Goal: Task Accomplishment & Management: Use online tool/utility

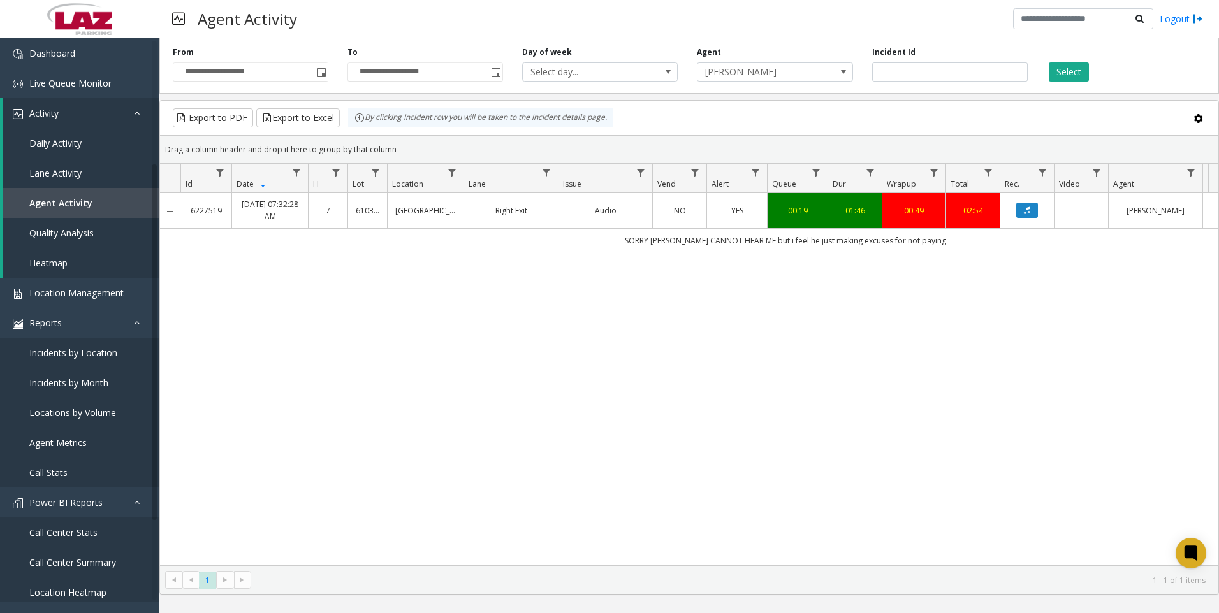
scroll to position [191, 0]
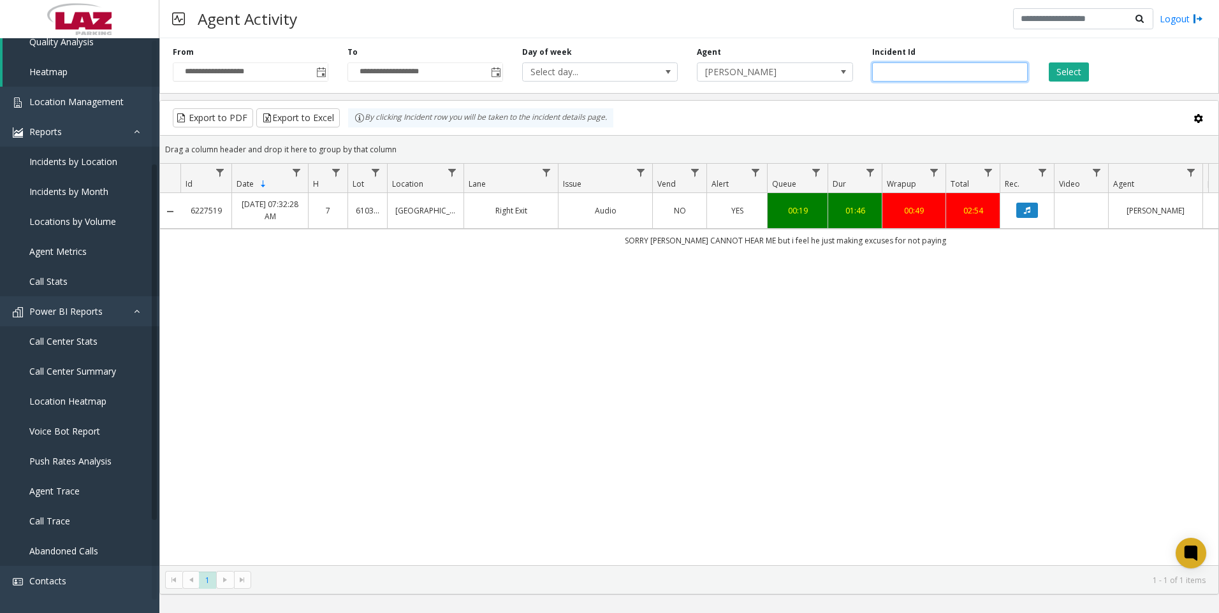
click at [905, 70] on input "*******" at bounding box center [950, 71] width 156 height 19
paste input "number"
click at [1058, 74] on button "Select" at bounding box center [1069, 71] width 40 height 19
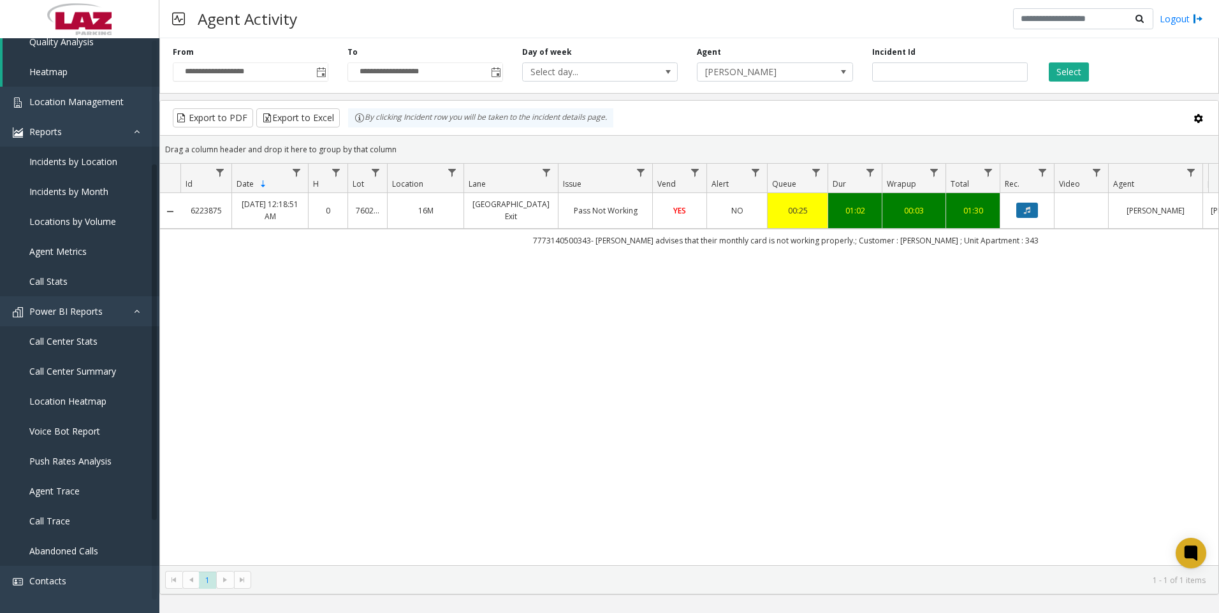
click at [1028, 205] on button "Data table" at bounding box center [1027, 210] width 22 height 15
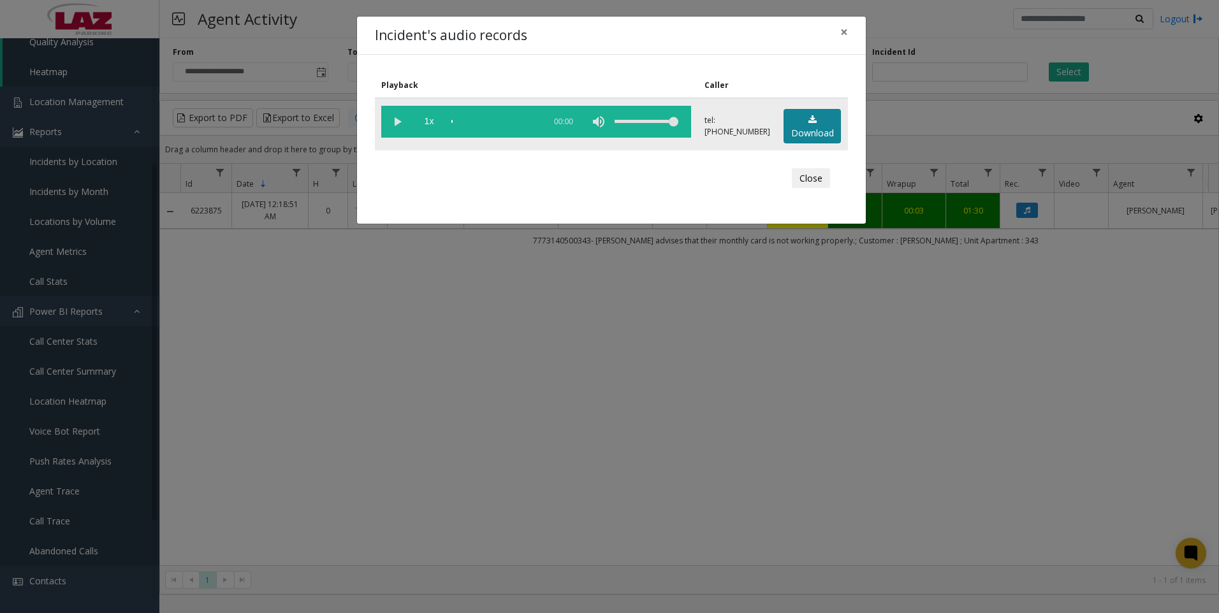
click at [816, 120] on link "Download" at bounding box center [812, 126] width 57 height 35
click at [335, 462] on div "Incident's audio records × Playback Caller 1x 01:15 tel:[PHONE_NUMBER] Download…" at bounding box center [609, 306] width 1219 height 613
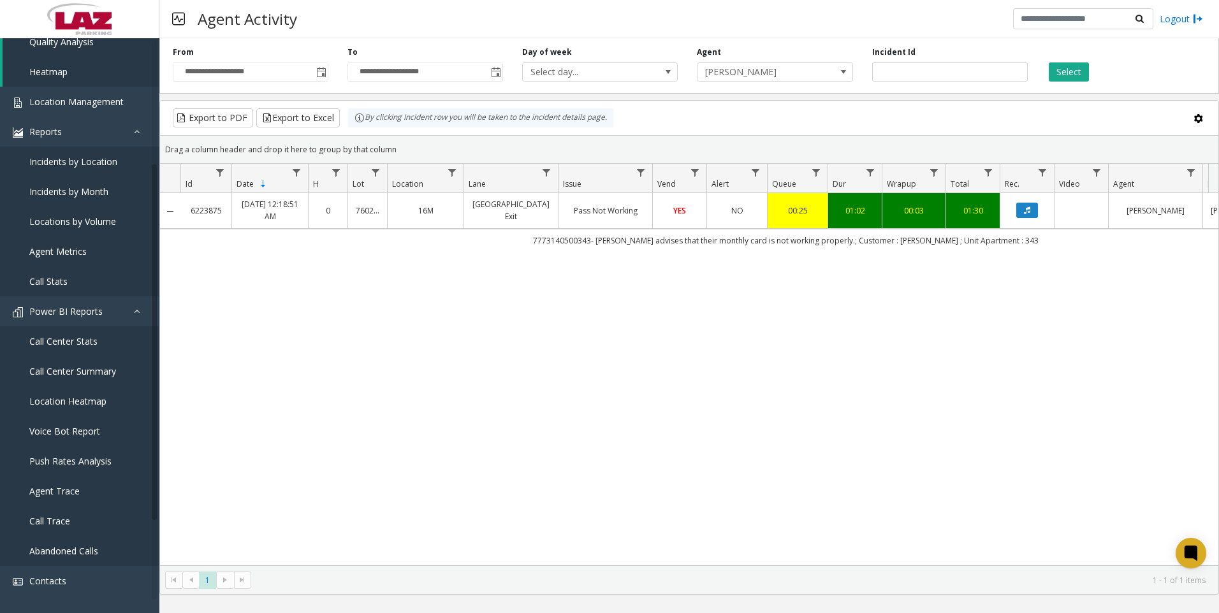
drag, startPoint x: 1041, startPoint y: 433, endPoint x: 1035, endPoint y: 429, distance: 7.4
click at [1041, 433] on div "6223875 [DATE] 12:18:51 AM 0 760277 [GEOGRAPHIC_DATA] Exit Pass Not Working YES…" at bounding box center [689, 379] width 1058 height 372
click at [886, 75] on input "*******" at bounding box center [950, 71] width 156 height 19
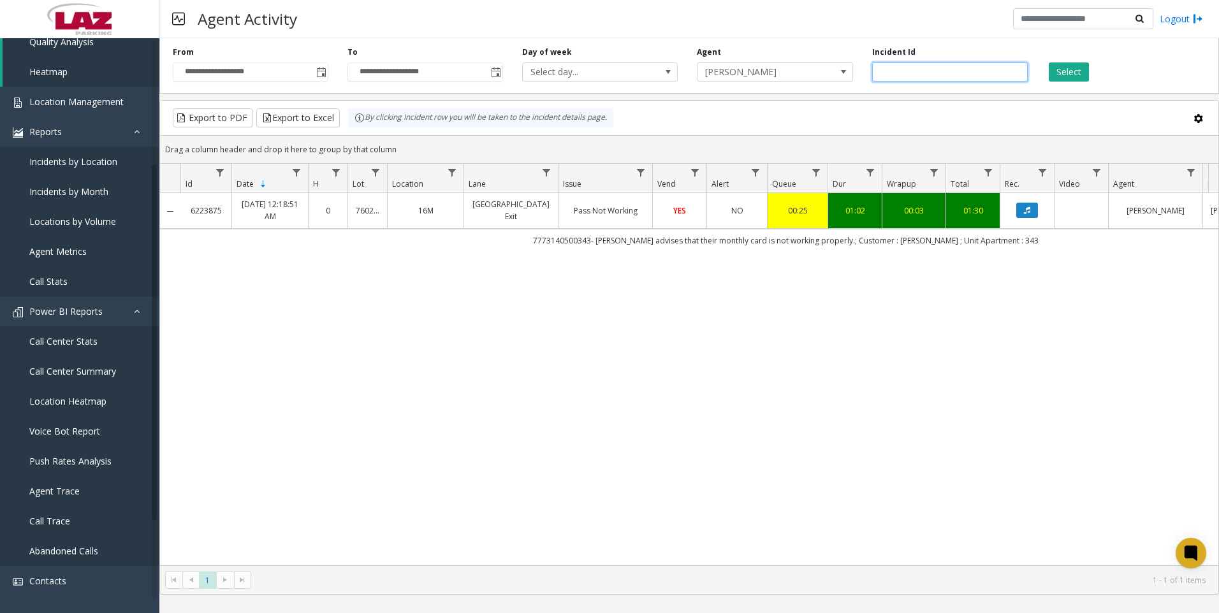
paste input "number"
click at [1058, 71] on button "Select" at bounding box center [1069, 71] width 40 height 19
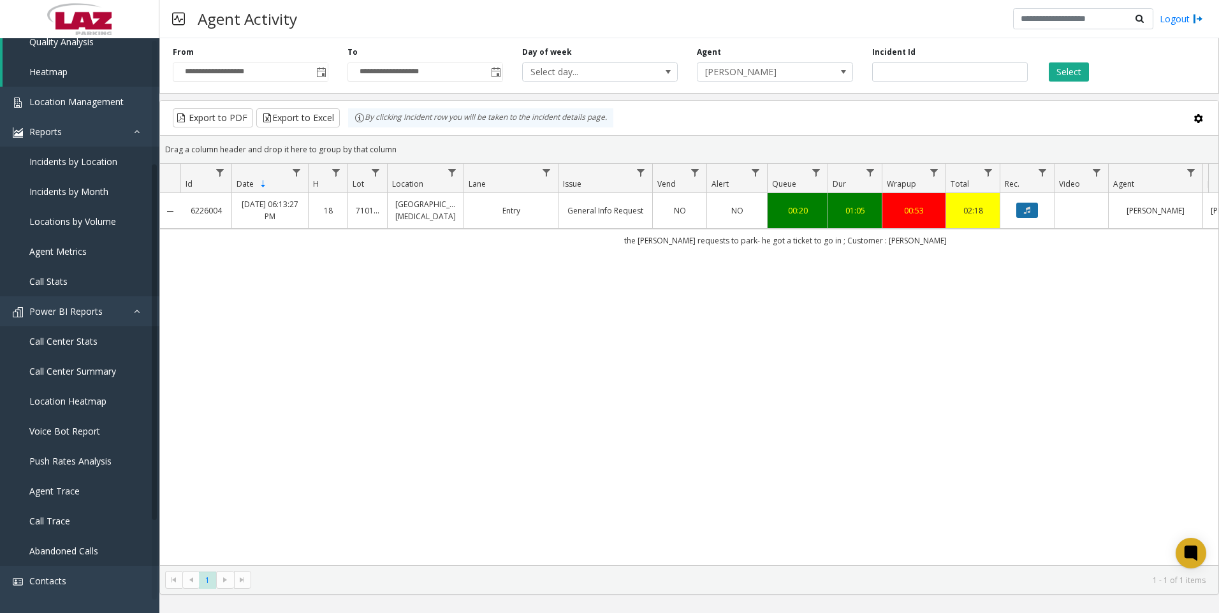
click at [1024, 208] on icon "Data table" at bounding box center [1027, 211] width 6 height 8
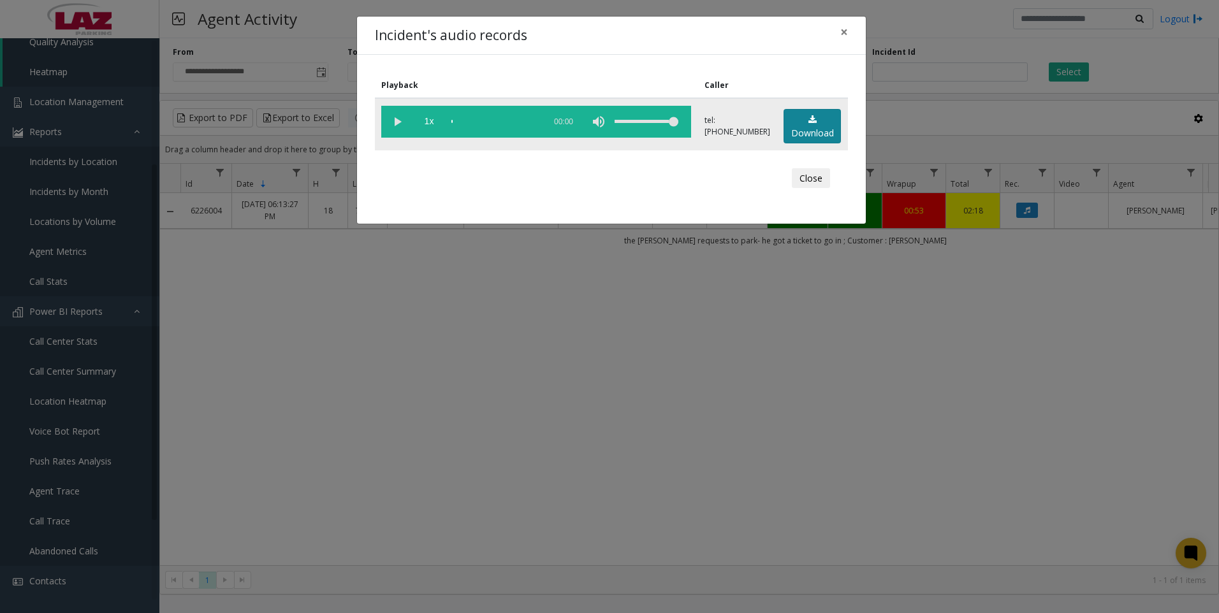
click at [790, 122] on link "Download" at bounding box center [812, 126] width 57 height 35
click at [1116, 442] on div "Incident's audio records × Playback Caller 1x 01:16 tel:[PHONE_NUMBER] Download…" at bounding box center [609, 306] width 1219 height 613
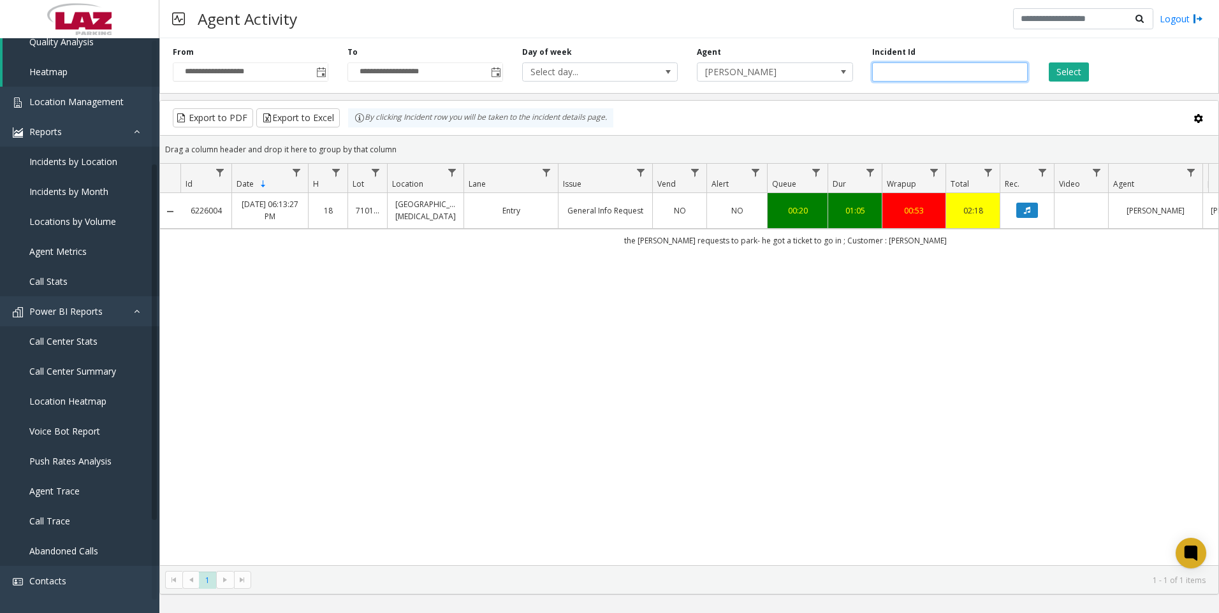
click at [924, 69] on input "*******" at bounding box center [950, 71] width 156 height 19
paste input "number"
click at [1073, 69] on button "Select" at bounding box center [1069, 71] width 40 height 19
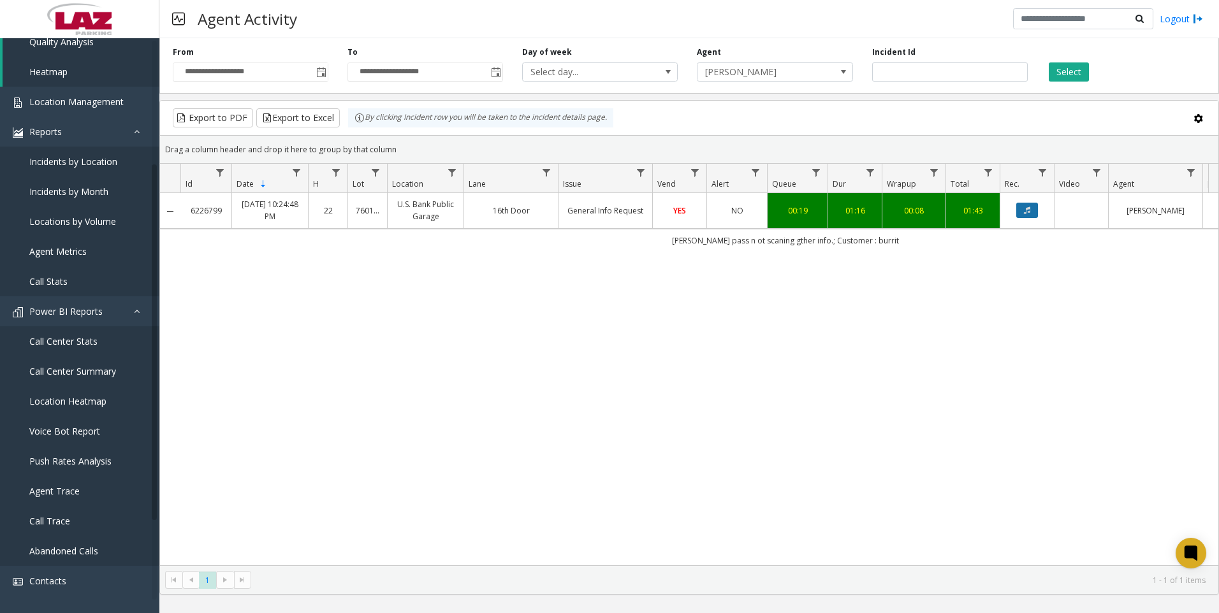
click at [1028, 206] on button "Data table" at bounding box center [1027, 210] width 22 height 15
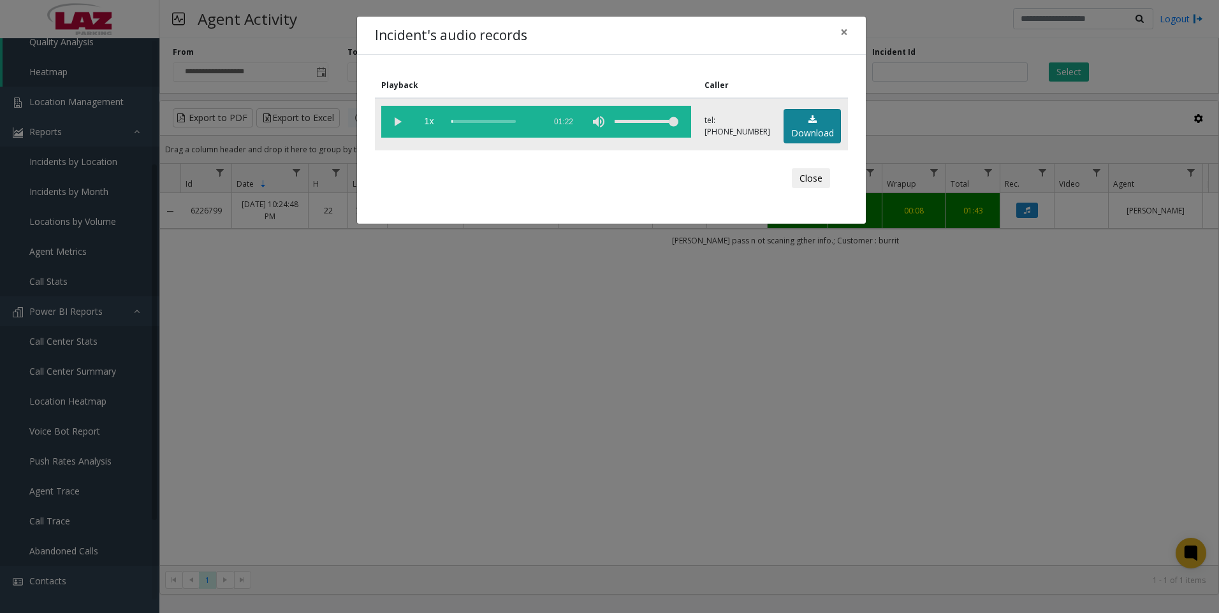
click at [808, 129] on link "Download" at bounding box center [812, 126] width 57 height 35
click at [1054, 477] on div "Incident's audio records × Playback Caller 1x 01:22 tel:[PHONE_NUMBER] Download…" at bounding box center [609, 306] width 1219 height 613
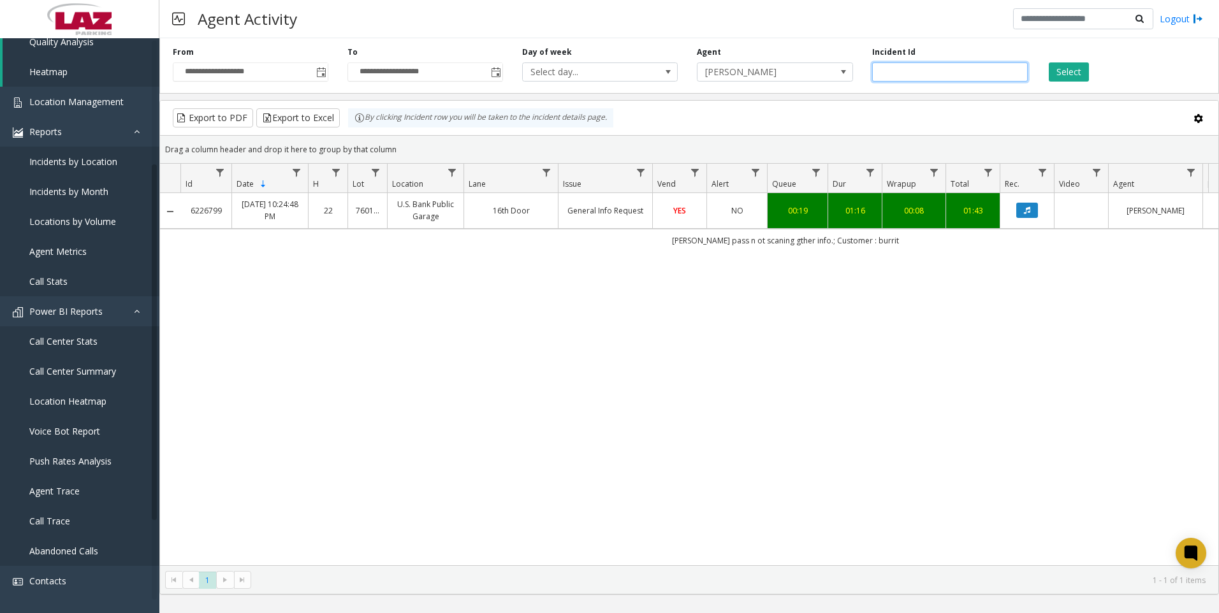
click at [909, 76] on input "*******" at bounding box center [950, 71] width 156 height 19
paste input "number"
type input "*******"
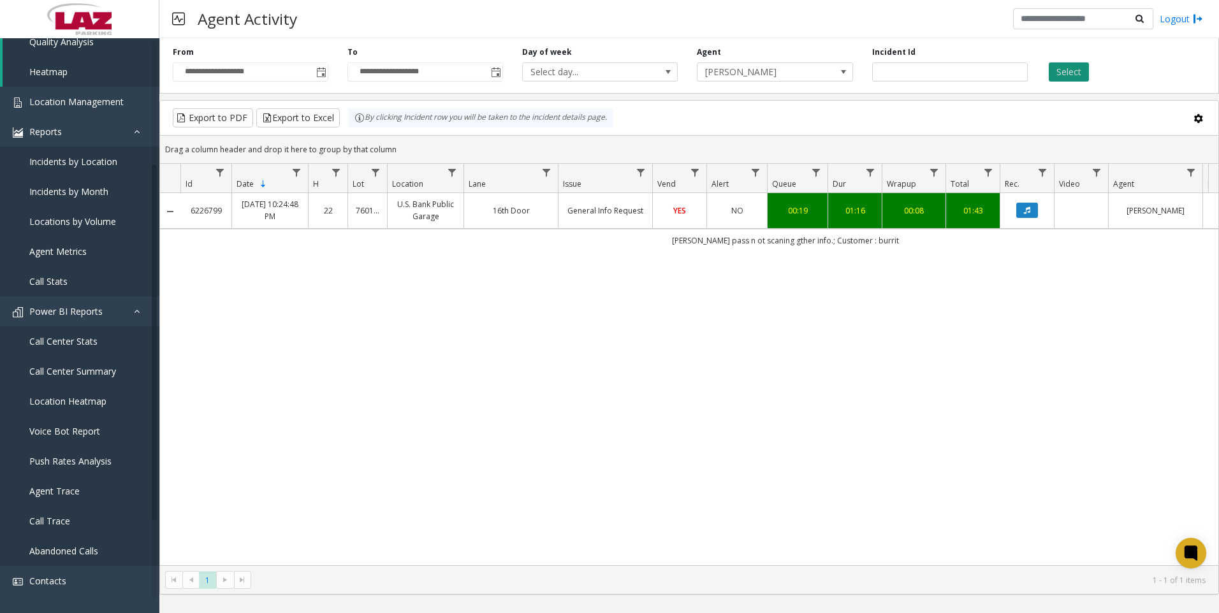
click at [1061, 77] on button "Select" at bounding box center [1069, 71] width 40 height 19
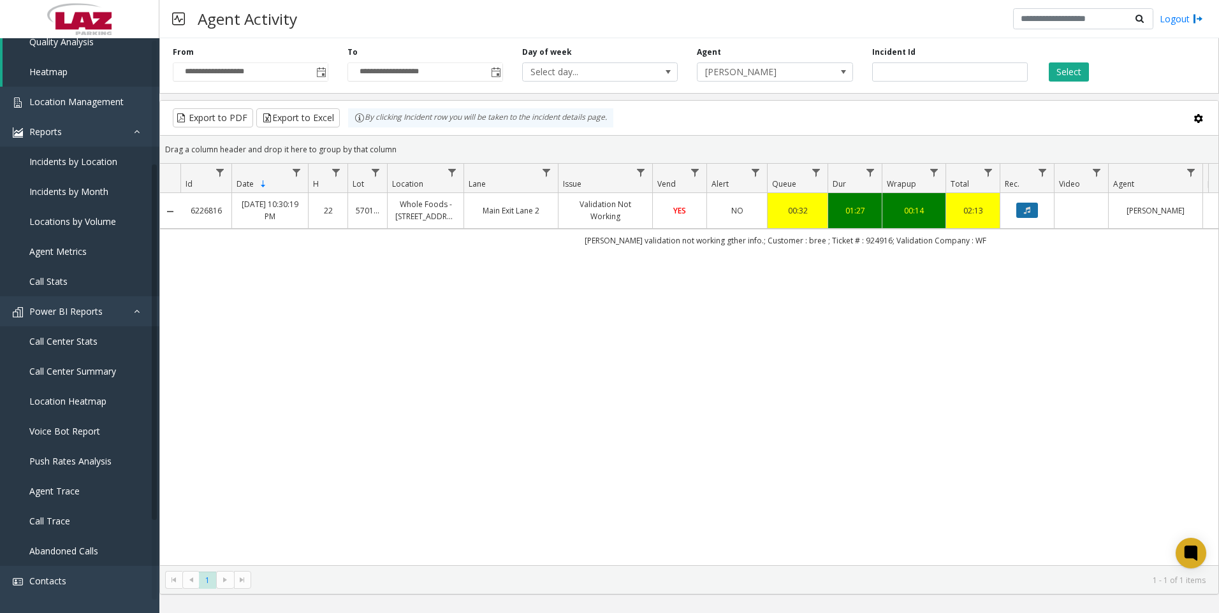
click at [1028, 212] on icon "Data table" at bounding box center [1027, 211] width 6 height 8
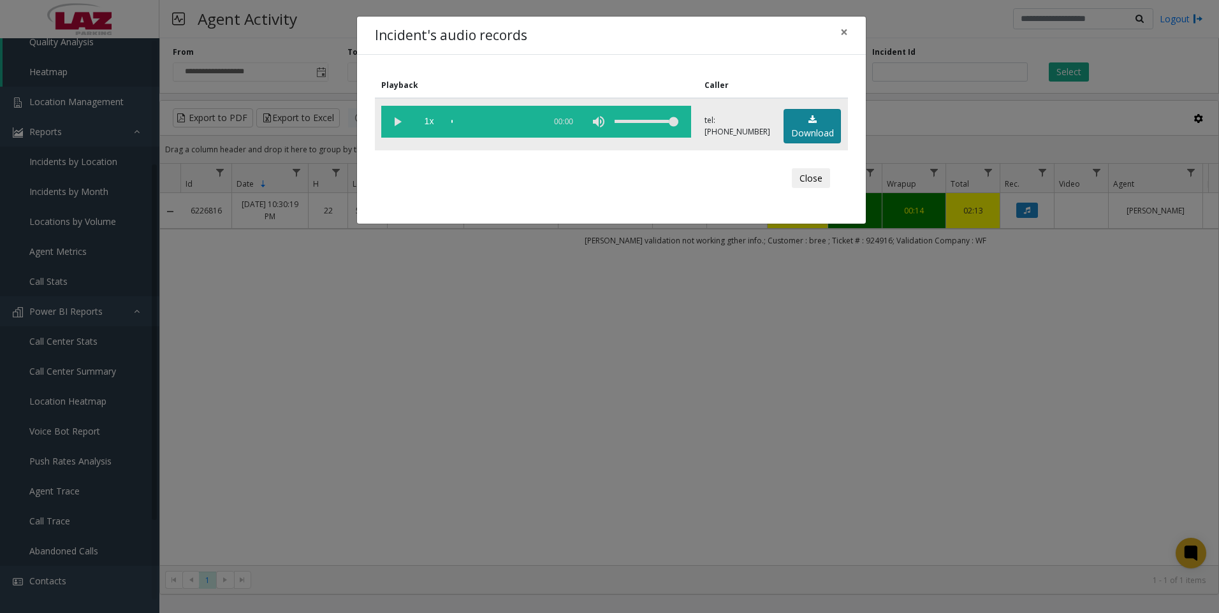
click at [813, 128] on link "Download" at bounding box center [812, 126] width 57 height 35
click at [379, 407] on div "Incident's audio records × Playback Caller 1x 01:39 tel:[PHONE_NUMBER] Download…" at bounding box center [609, 306] width 1219 height 613
